Goal: Find specific page/section: Find specific page/section

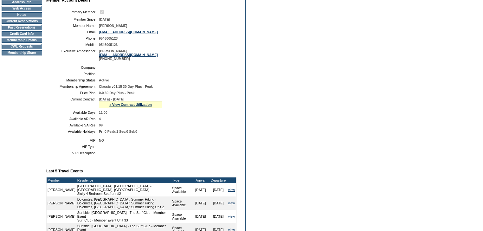
scroll to position [184, 0]
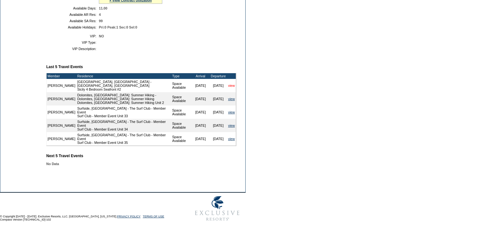
click at [232, 87] on link "view" at bounding box center [231, 86] width 7 height 4
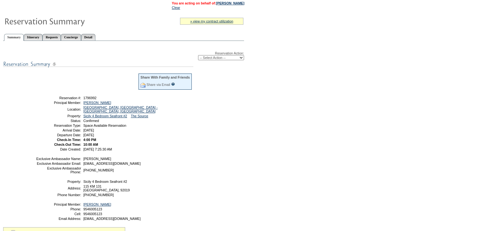
scroll to position [98, 0]
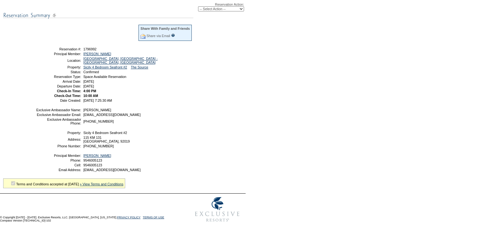
click at [194, 105] on div "Reservation Action: -- Select Action -- Modify Reservation Dates Modify Reserva…" at bounding box center [123, 90] width 241 height 189
click at [223, 124] on div "Reservation Action: -- Select Action -- Modify Reservation Dates Modify Reserva…" at bounding box center [123, 90] width 241 height 189
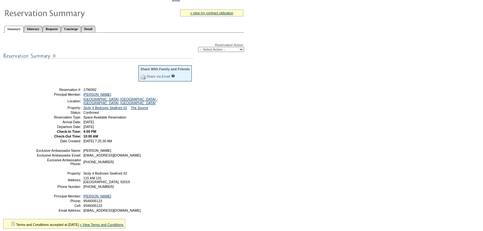
scroll to position [0, 0]
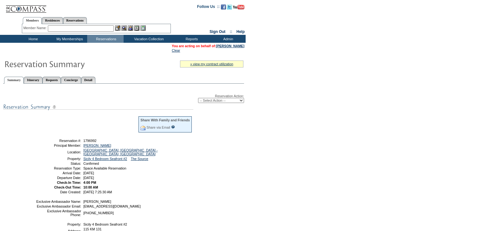
click at [83, 29] on input "text" at bounding box center [81, 28] width 66 height 6
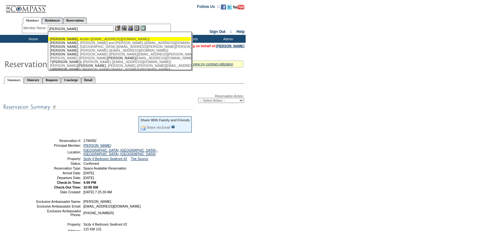
click at [80, 40] on div "[PERSON_NAME] ([EMAIL_ADDRESS][DOMAIN_NAME])" at bounding box center [119, 39] width 139 height 4
type input "[PERSON_NAME] ([EMAIL_ADDRESS][DOMAIN_NAME])"
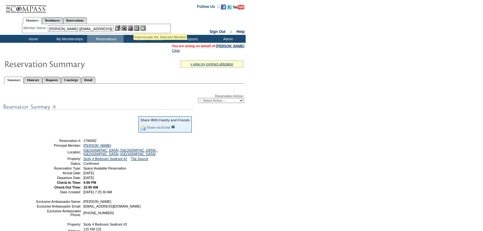
click at [133, 27] on img at bounding box center [130, 27] width 5 height 5
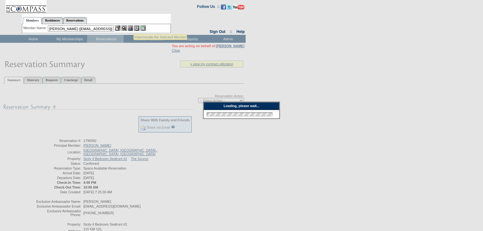
click at [127, 28] on img at bounding box center [123, 27] width 5 height 5
